Goal: Complete application form: Complete application form

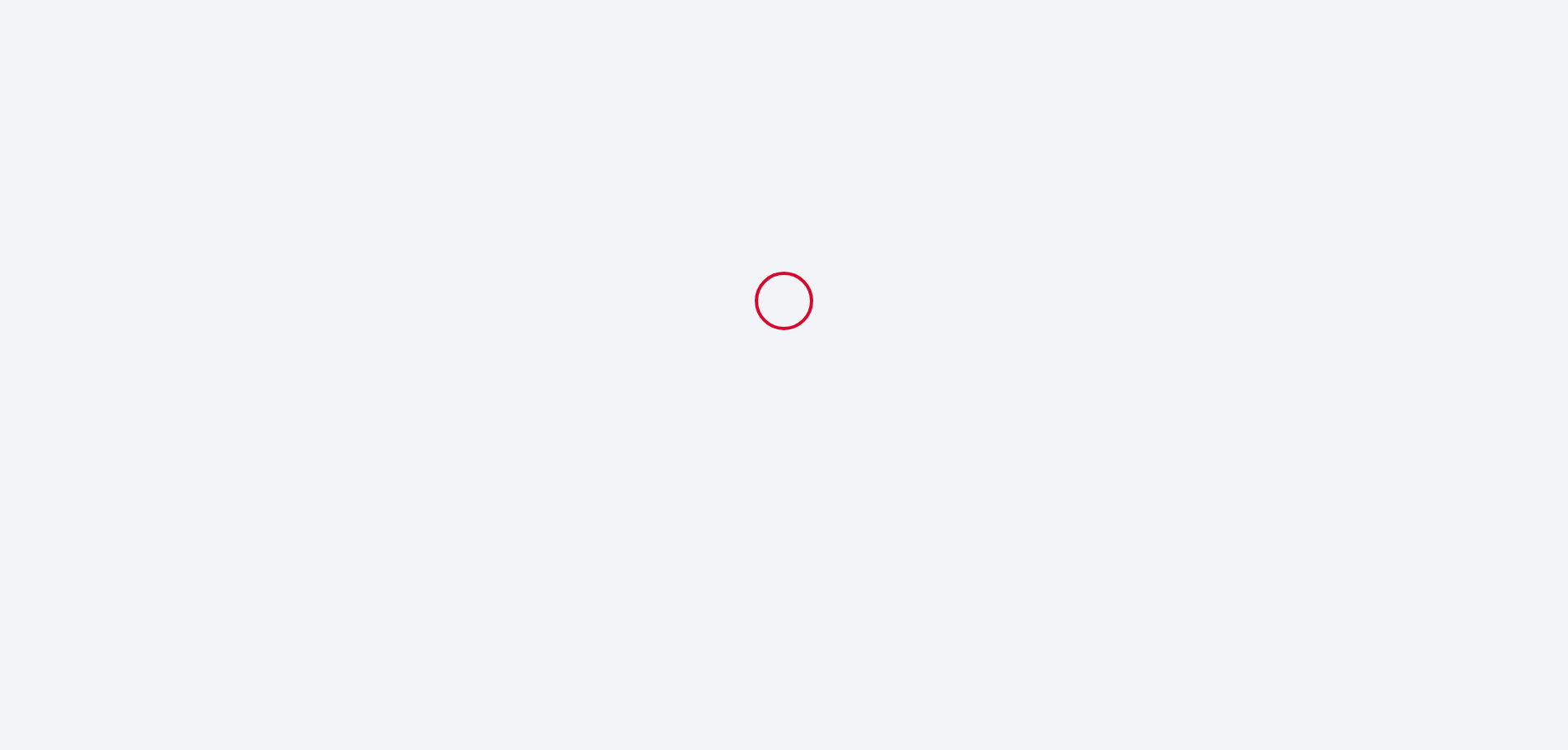
select select
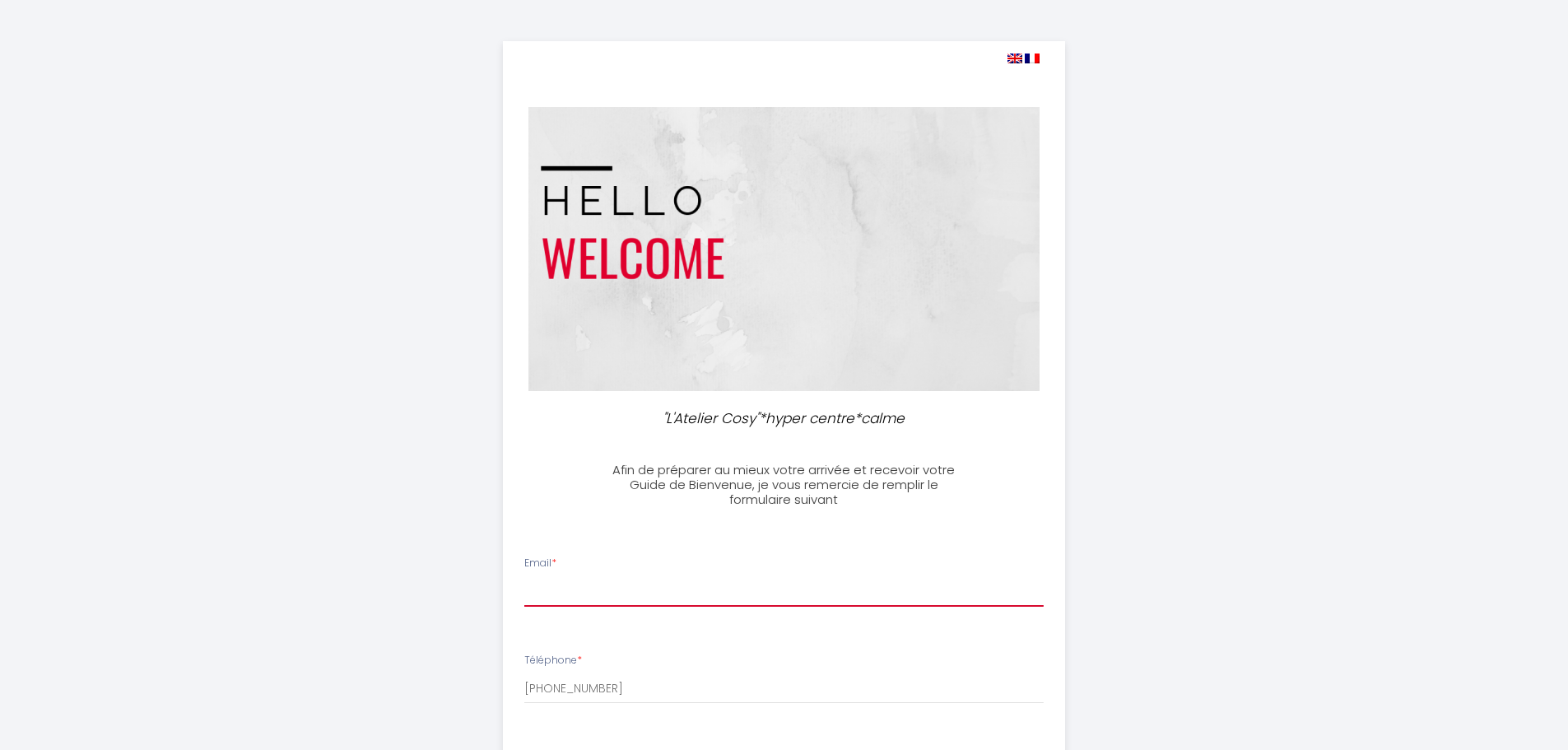
click at [621, 606] on input "Email *" at bounding box center [784, 592] width 519 height 30
type input "[PERSON_NAME][EMAIL_ADDRESS][DOMAIN_NAME]"
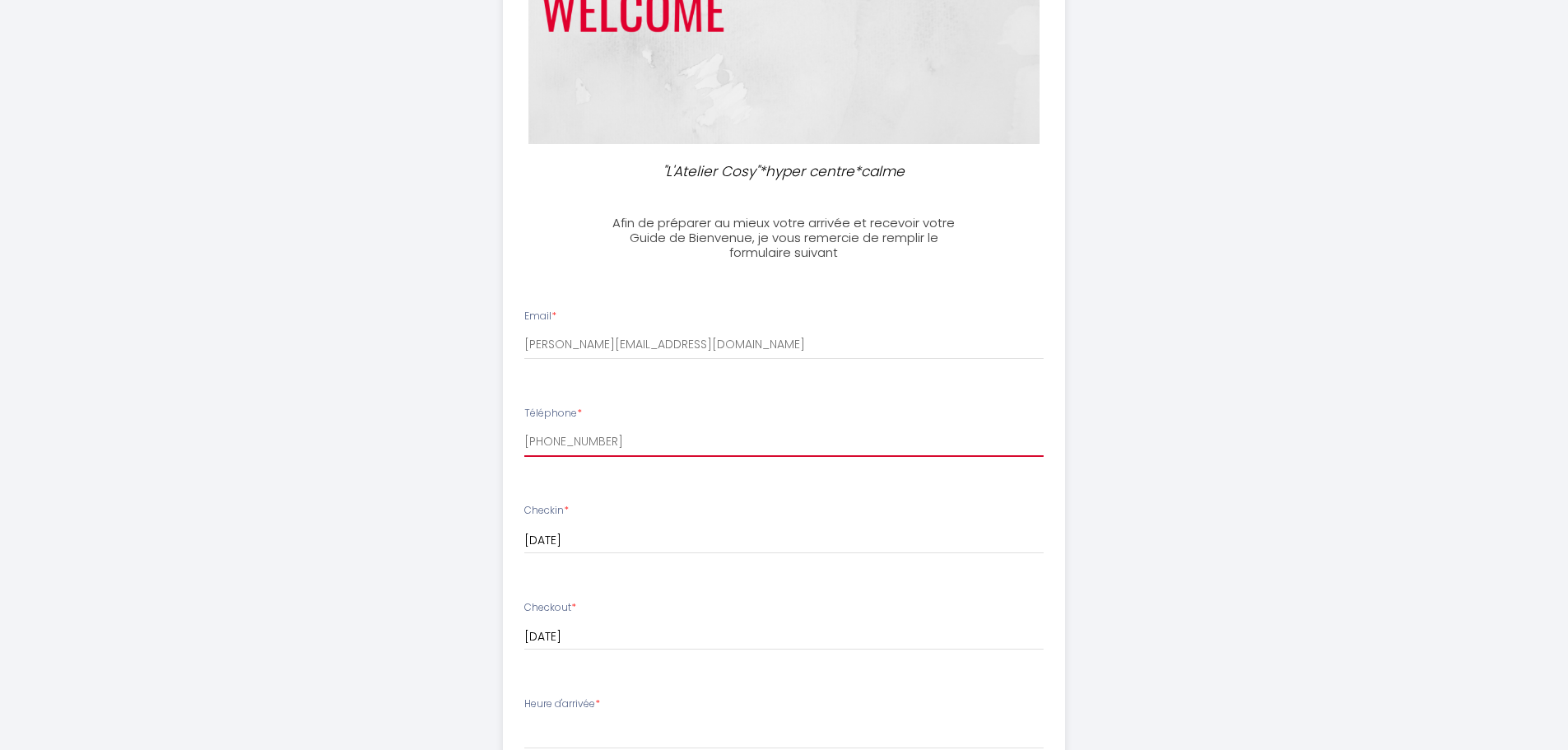
scroll to position [329, 0]
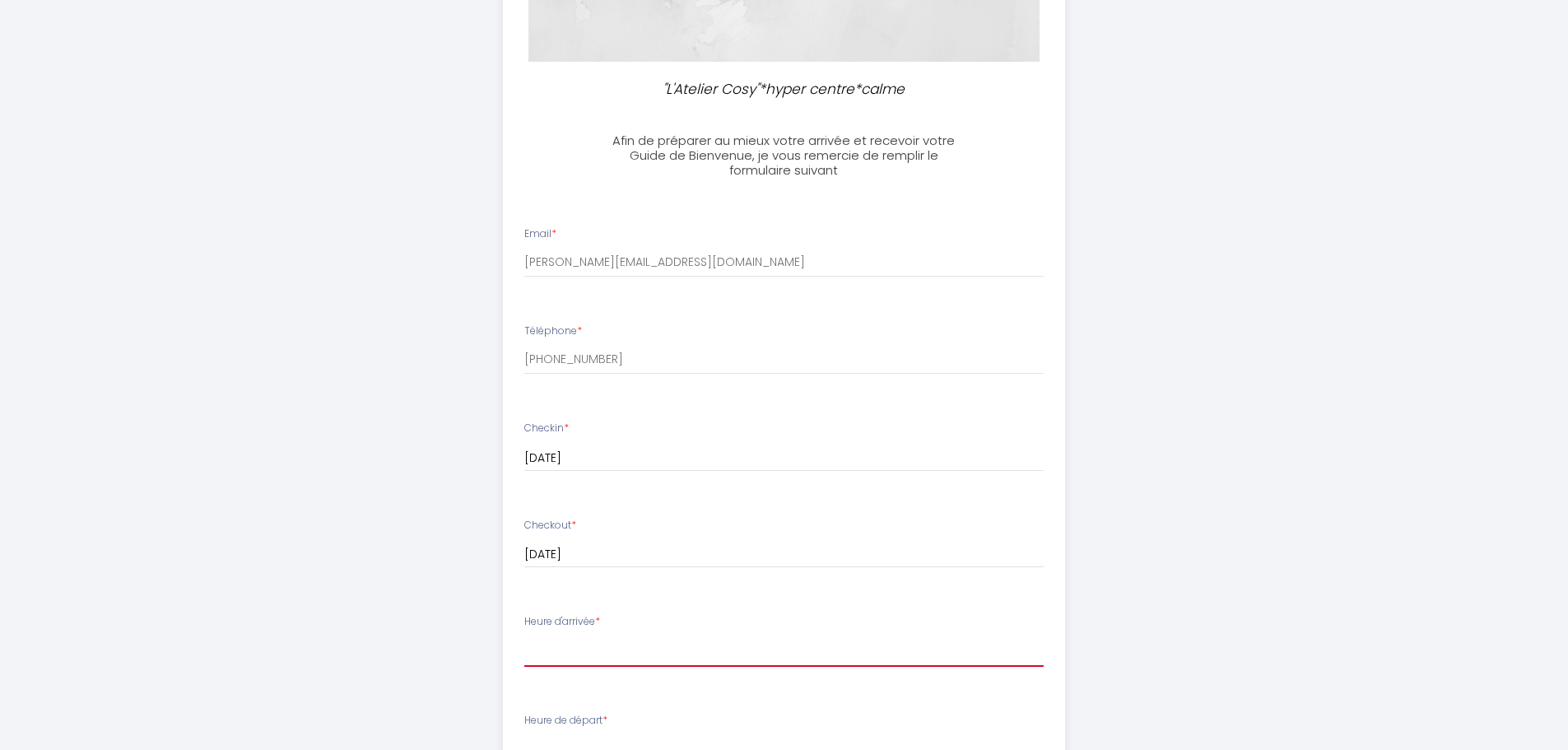
click at [604, 642] on select "17:00 17:30 18:00 18:30 19:00 19:30 20:00 20:30 21:00 21:30 22:00 22:30 23:00 2…" at bounding box center [784, 651] width 519 height 31
select select "17:00"
click at [524, 636] on select "17:00 17:30 18:00 18:30 19:00 19:30 20:00 20:30 21:00 21:30 22:00 22:30 23:00 2…" at bounding box center [784, 651] width 519 height 31
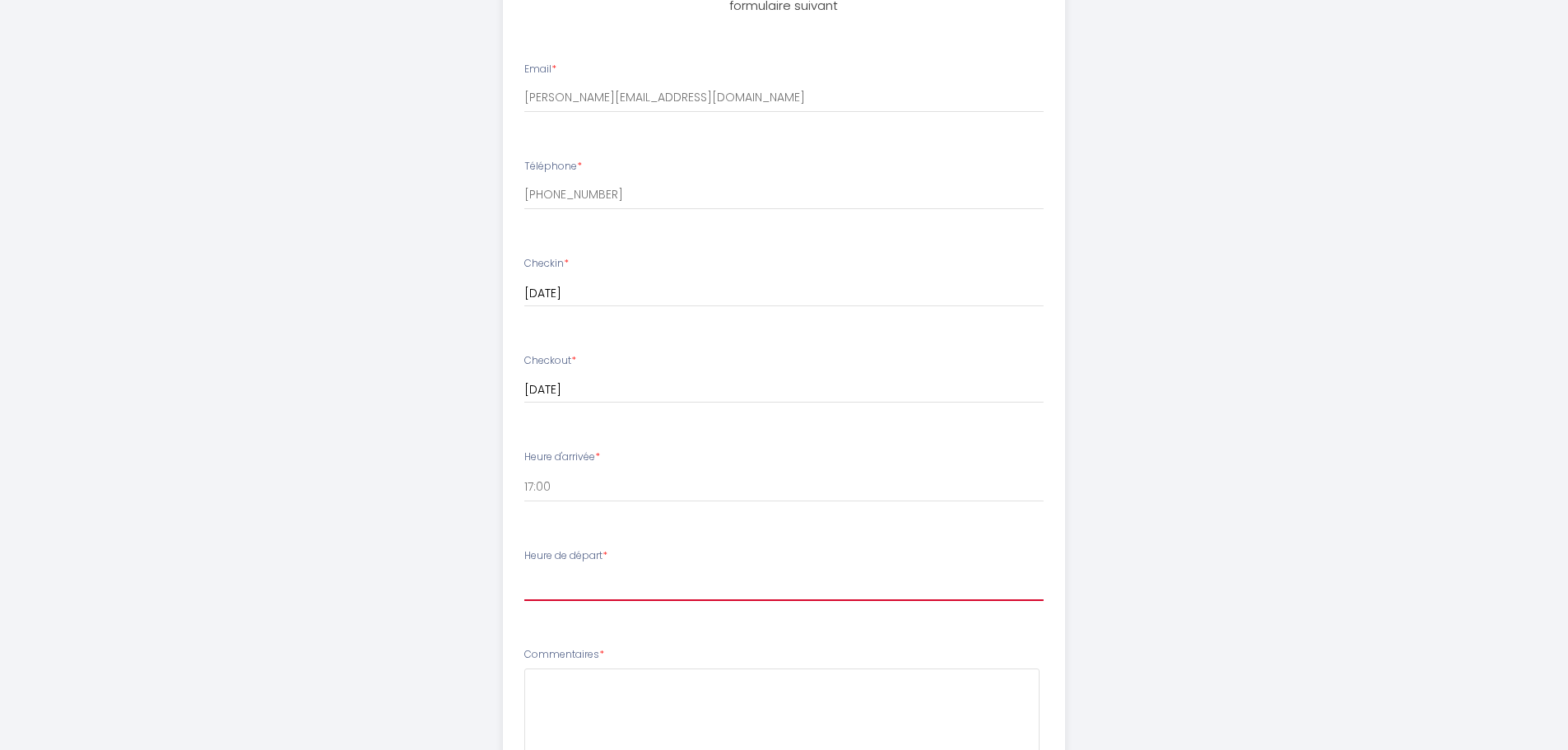
click at [636, 578] on select "00:00 00:30 01:00 01:30 02:00 02:30 03:00 03:30 04:00 04:30 05:00 05:30 06:00 0…" at bounding box center [784, 586] width 519 height 31
select select "09:30"
click at [524, 570] on select "00:00 00:30 01:00 01:30 02:00 02:30 03:00 03:30 04:00 04:30 05:00 05:30 06:00 0…" at bounding box center [784, 586] width 519 height 31
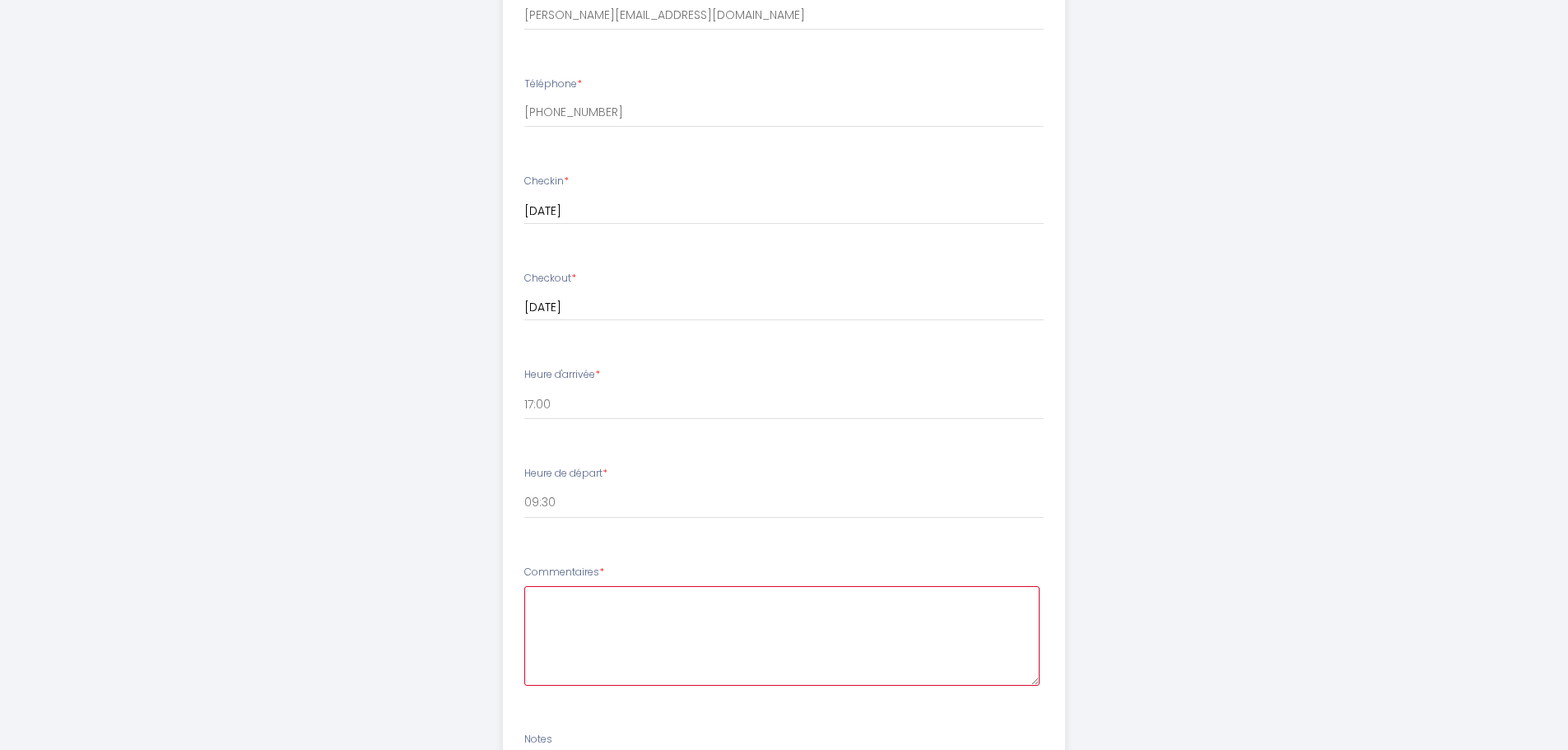
click at [581, 631] on textarea at bounding box center [782, 636] width 515 height 99
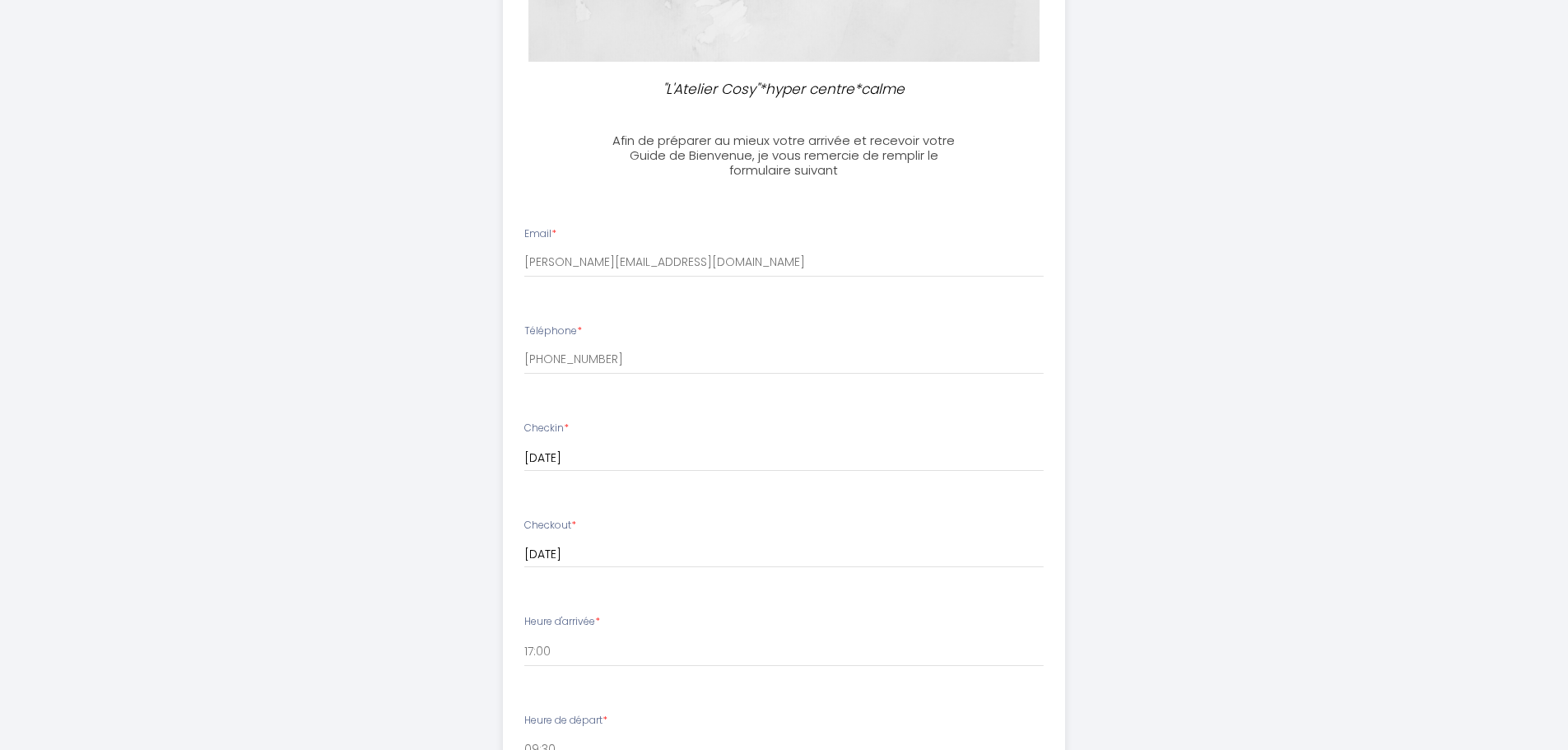
type textarea "ras"
click at [586, 363] on input "[PHONE_NUMBER]" at bounding box center [784, 360] width 519 height 30
drag, startPoint x: 598, startPoint y: 360, endPoint x: 439, endPoint y: 360, distance: 159.0
click at [439, 360] on div ""L'Atelier Cosy"*hyper centre*calme Afin de préparer au mieux votre arrivée et …" at bounding box center [784, 456] width 842 height 1570
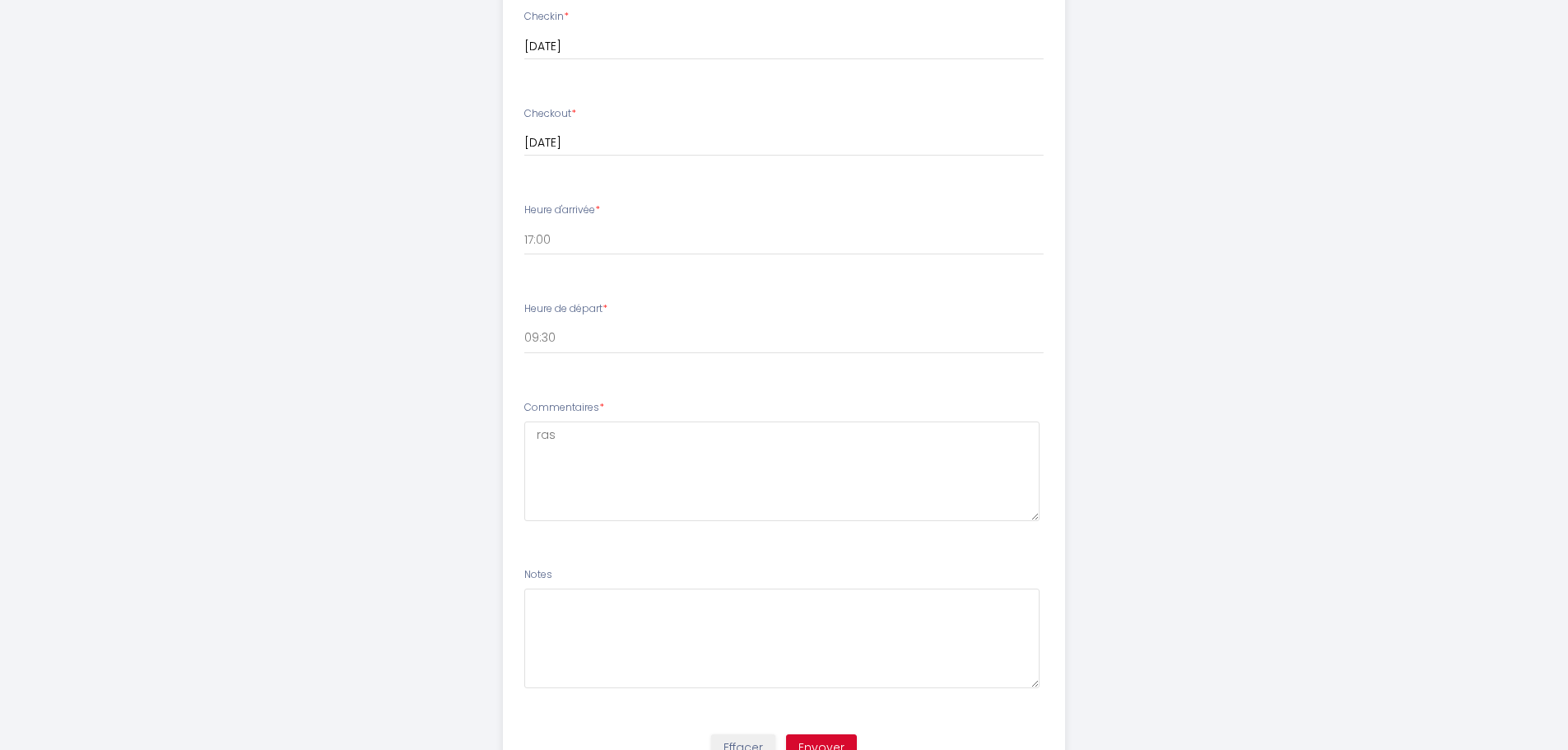
scroll to position [820, 0]
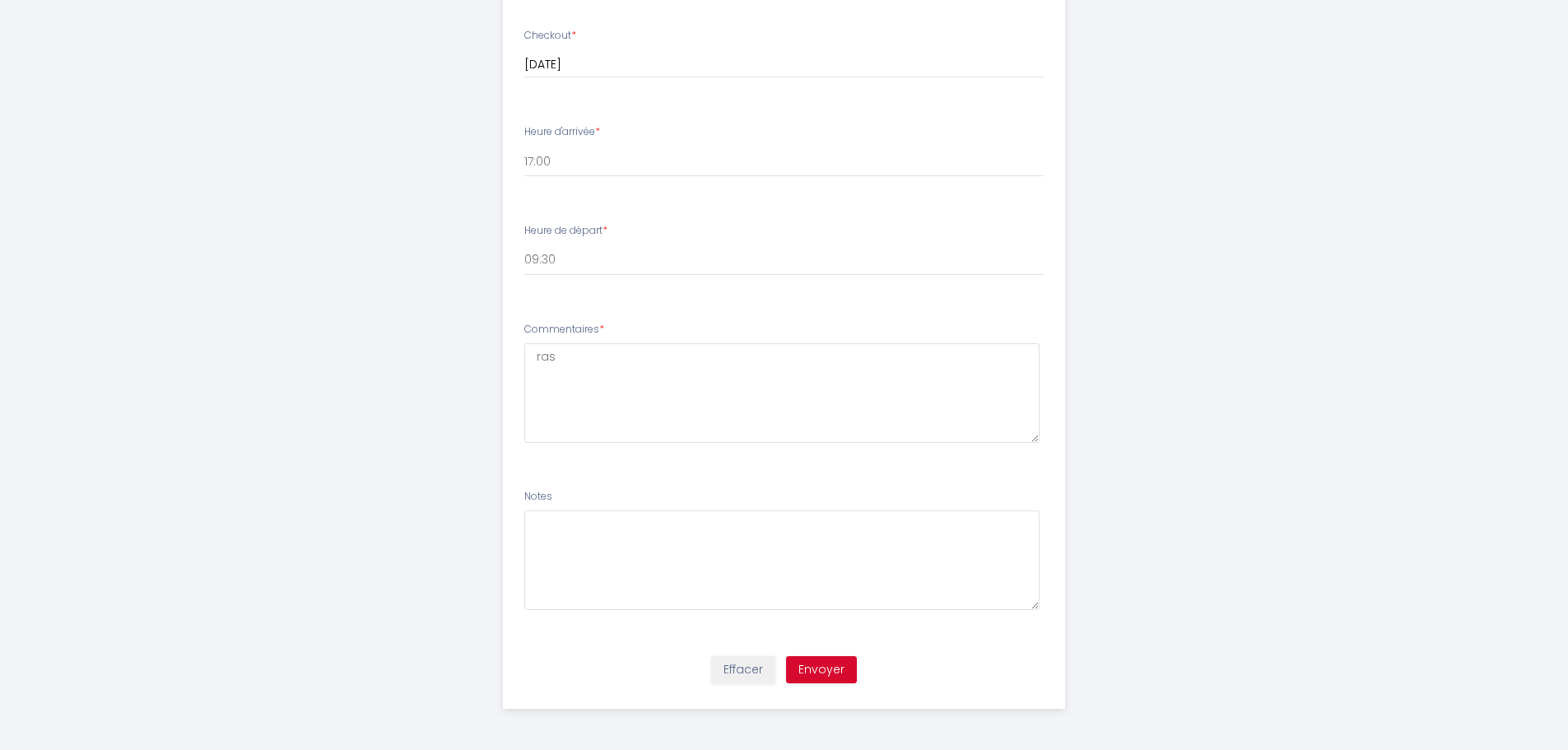
type input "0606470414"
click at [825, 670] on button "Envoyer" at bounding box center [821, 670] width 70 height 28
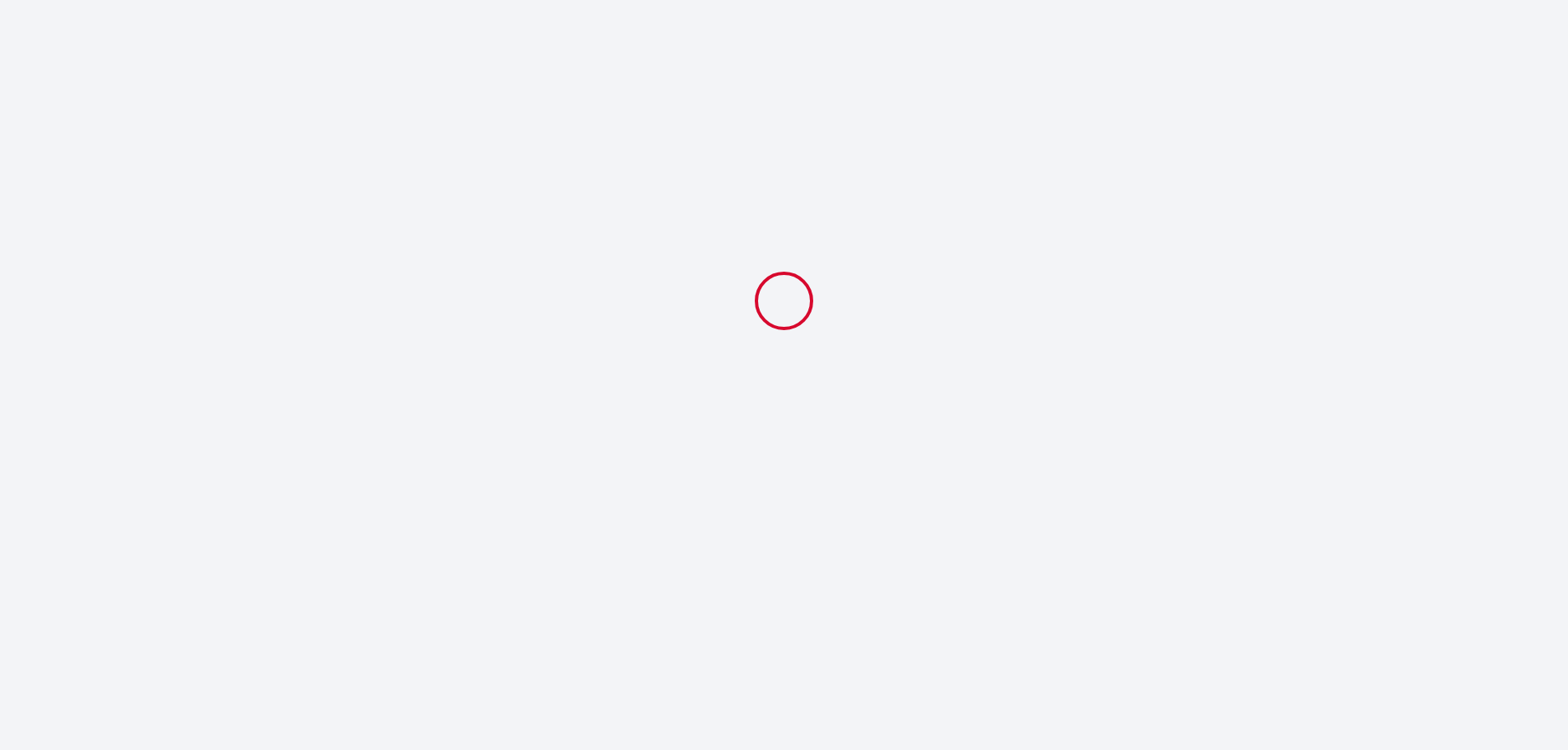
scroll to position [0, 0]
select select "09:30"
